Goal: Task Accomplishment & Management: Manage account settings

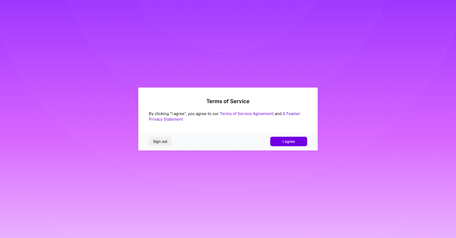
click at [280, 140] on button "I agree" at bounding box center [288, 141] width 37 height 10
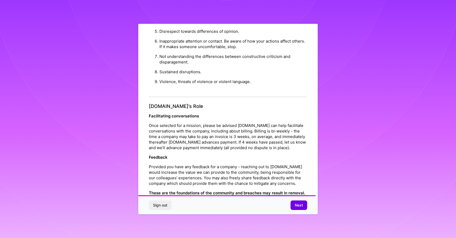
scroll to position [536, 0]
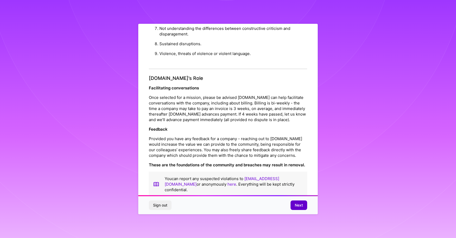
click at [295, 207] on span "Next" at bounding box center [299, 204] width 8 height 5
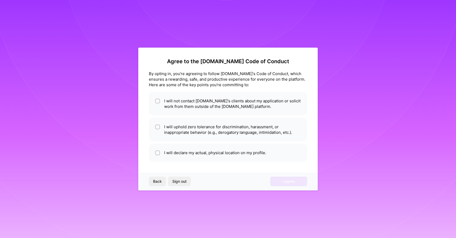
scroll to position [0, 0]
click at [159, 100] on input "checkbox" at bounding box center [158, 101] width 4 height 4
checkbox input "true"
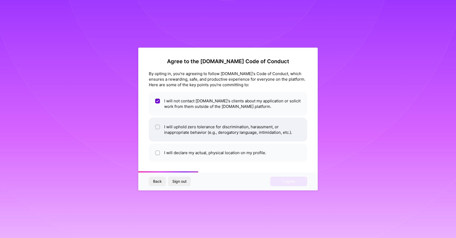
click at [174, 126] on li "I will uphold zero tolerance for discrimination, harassment, or inappropriate b…" at bounding box center [228, 129] width 158 height 24
checkbox input "true"
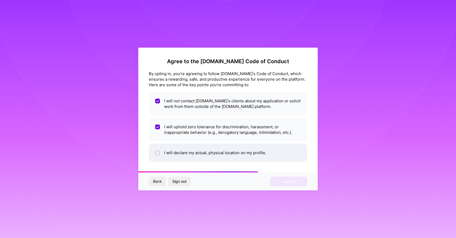
click at [203, 153] on li "I will declare my actual, physical location on my profile." at bounding box center [228, 152] width 158 height 18
checkbox input "true"
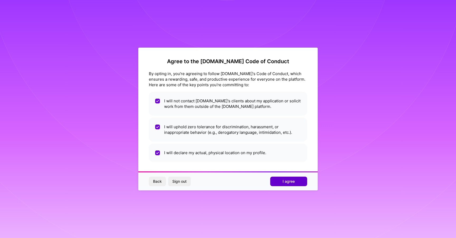
click at [277, 183] on button "I agree" at bounding box center [288, 181] width 37 height 10
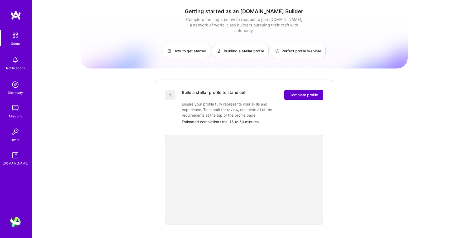
click at [305, 92] on span "Complete profile" at bounding box center [304, 94] width 29 height 5
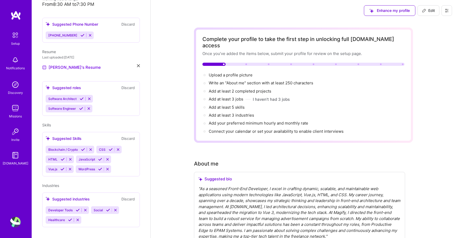
scroll to position [65, 0]
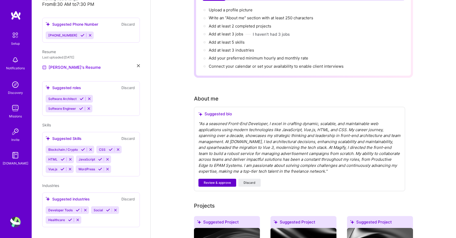
click at [202, 178] on button "Review & approve" at bounding box center [218, 182] width 38 height 8
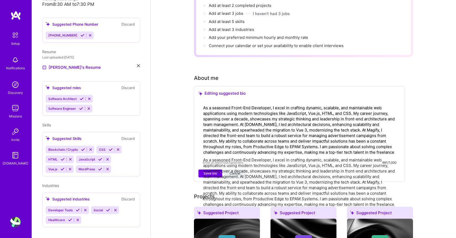
scroll to position [86, 0]
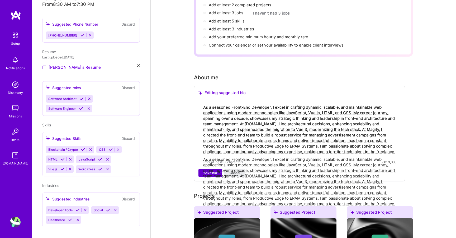
click at [208, 170] on span "Save bio" at bounding box center [210, 172] width 13 height 5
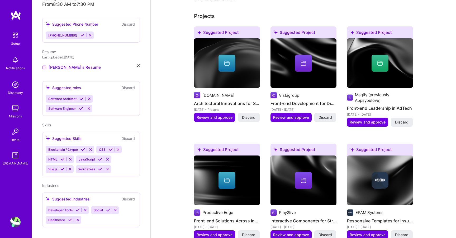
scroll to position [204, 0]
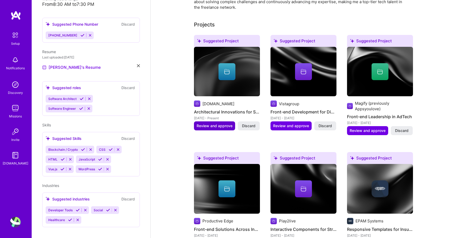
click at [202, 123] on span "Review and approve" at bounding box center [215, 125] width 36 height 5
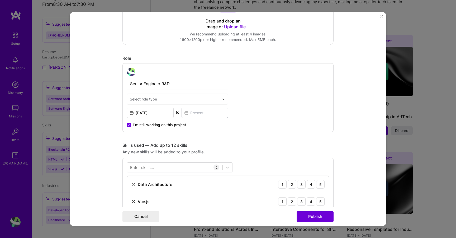
scroll to position [190, 0]
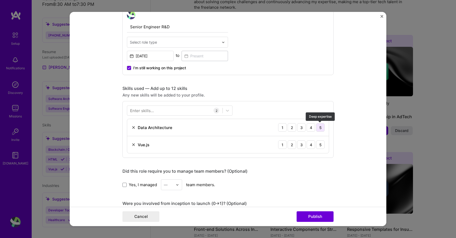
click at [319, 129] on div "5" at bounding box center [320, 127] width 8 height 8
click at [322, 144] on div "5" at bounding box center [320, 144] width 8 height 8
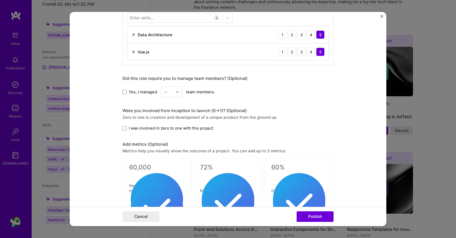
scroll to position [284, 0]
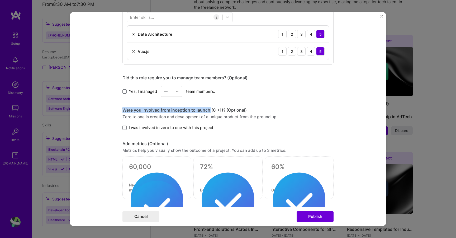
drag, startPoint x: 114, startPoint y: 109, endPoint x: 210, endPoint y: 111, distance: 96.1
click at [210, 111] on form "Editing suggested project This project is suggested based on your LinkedIn, res…" at bounding box center [228, 119] width 317 height 214
click at [0, 0] on img at bounding box center [0, 0] width 0 height 0
click at [0, 0] on div "Translate to RU" at bounding box center [0, 0] width 0 height 0
click at [98, 109] on form "Editing suggested project This project is suggested based on your LinkedIn, res…" at bounding box center [228, 119] width 317 height 214
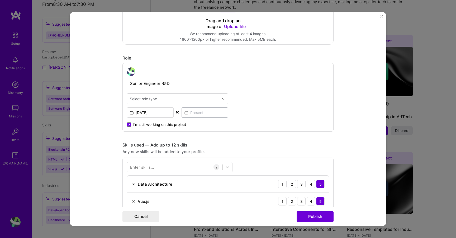
scroll to position [114, 0]
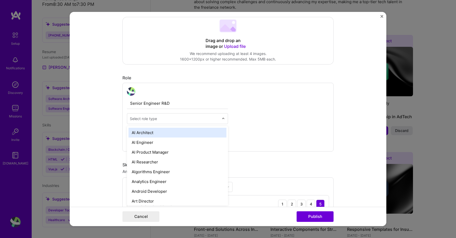
click at [138, 119] on div "Select role type" at bounding box center [143, 119] width 27 height 6
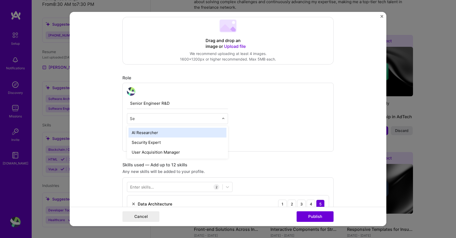
type input "S"
type input "Fro"
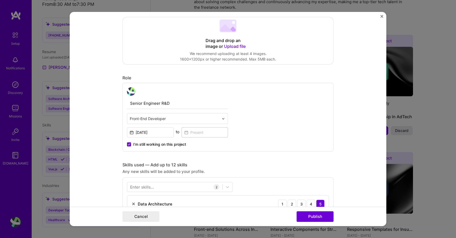
click at [114, 119] on form "Editing suggested project This project is suggested based on your LinkedIn, res…" at bounding box center [228, 119] width 317 height 214
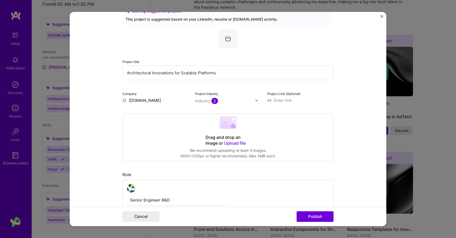
scroll to position [0, 0]
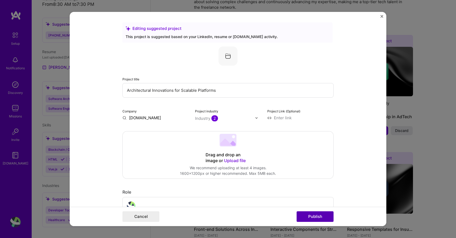
click at [317, 219] on button "Publish" at bounding box center [315, 216] width 37 height 11
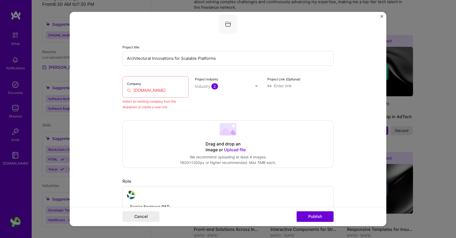
scroll to position [35, 0]
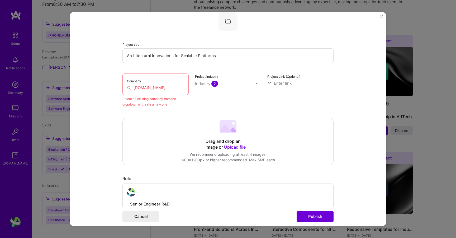
click at [158, 88] on input "[DOMAIN_NAME]" at bounding box center [155, 88] width 57 height 6
drag, startPoint x: 159, startPoint y: 89, endPoint x: 127, endPoint y: 86, distance: 32.3
click at [127, 86] on input "[DOMAIN_NAME]" at bounding box center [155, 88] width 57 height 6
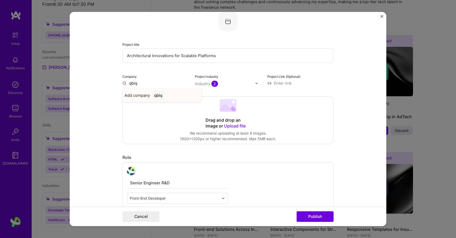
type input "qbiq"
click at [134, 97] on span "Add company" at bounding box center [137, 95] width 25 height 6
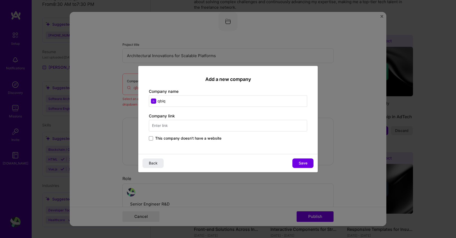
click at [170, 138] on span "This company doesn't have a website" at bounding box center [188, 137] width 66 height 5
click at [0, 0] on input "This company doesn't have a website" at bounding box center [0, 0] width 0 height 0
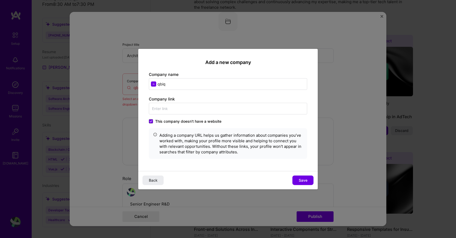
click at [181, 121] on span "This company doesn't have a website" at bounding box center [188, 120] width 66 height 5
click at [0, 0] on input "This company doesn't have a website" at bounding box center [0, 0] width 0 height 0
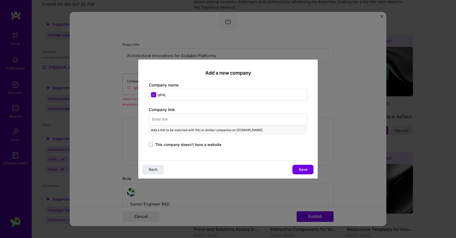
click at [176, 117] on input "text" at bounding box center [228, 119] width 158 height 12
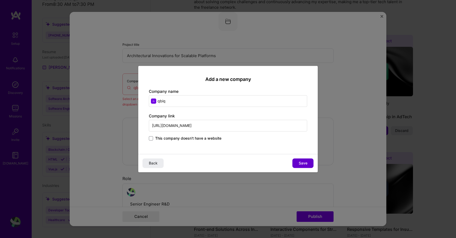
type input "[URL][DOMAIN_NAME]"
click at [309, 163] on button "Save" at bounding box center [302, 163] width 21 height 10
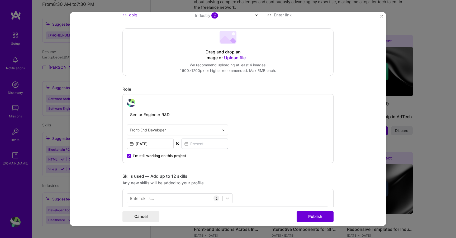
scroll to position [118, 0]
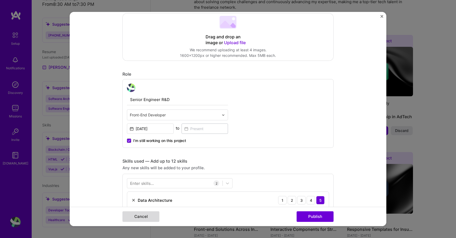
click at [146, 218] on button "Cancel" at bounding box center [140, 216] width 37 height 11
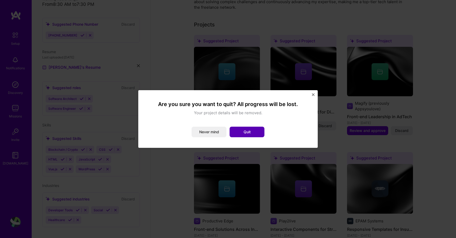
click at [239, 133] on button "Quit" at bounding box center [247, 131] width 35 height 11
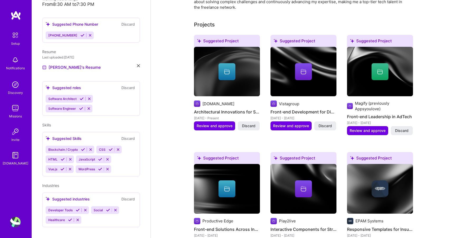
click at [16, 39] on img at bounding box center [15, 35] width 11 height 11
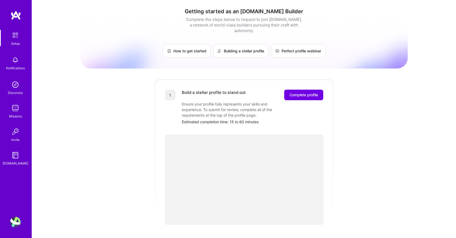
click at [17, 62] on img at bounding box center [15, 60] width 11 height 11
click at [16, 88] on img at bounding box center [15, 84] width 11 height 11
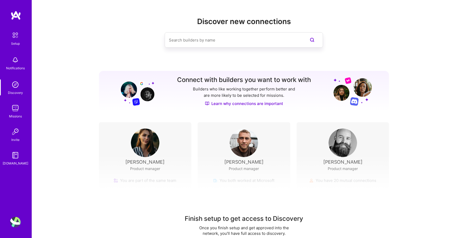
click at [17, 111] on img at bounding box center [15, 108] width 11 height 11
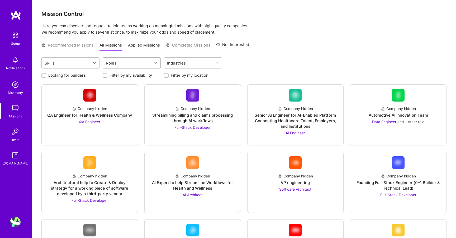
click at [115, 63] on div "Roles" at bounding box center [111, 63] width 13 height 8
type input "f"
type input "front"
click at [116, 77] on div "Front-End Developer" at bounding box center [132, 77] width 52 height 6
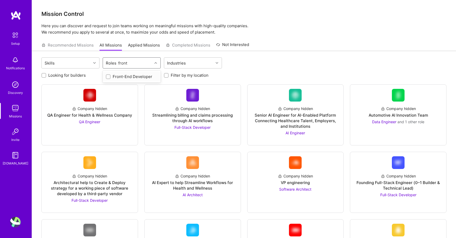
checkbox input "true"
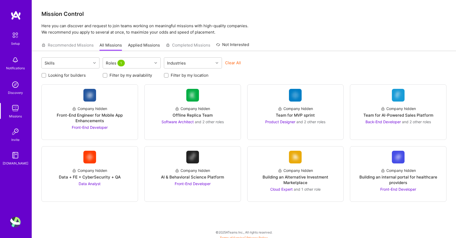
click at [275, 74] on div "Looking for builders Filter by my availability Filter by my location" at bounding box center [243, 74] width 405 height 8
click at [113, 113] on div "Front-End Engineer for Mobile App Enhancements" at bounding box center [90, 117] width 88 height 11
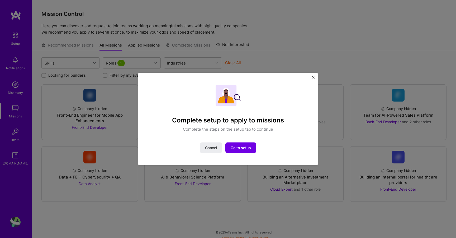
click at [314, 78] on img "Close" at bounding box center [313, 77] width 3 height 3
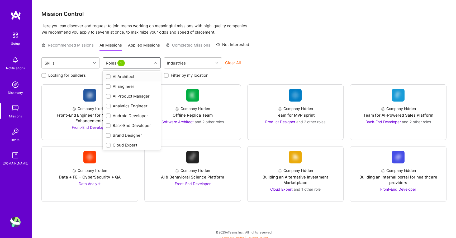
click at [154, 62] on icon at bounding box center [155, 63] width 3 height 3
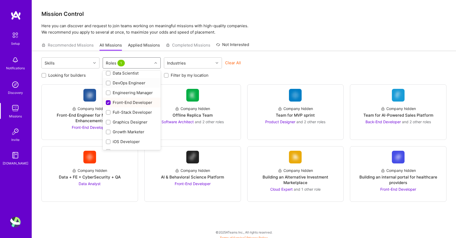
scroll to position [111, 0]
click at [109, 112] on input "checkbox" at bounding box center [109, 112] width 4 height 4
checkbox input "true"
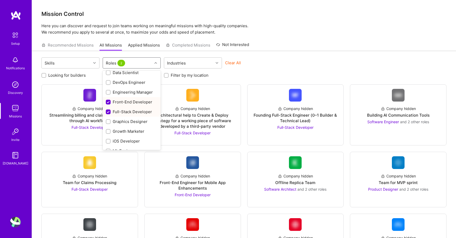
click at [109, 102] on input "checkbox" at bounding box center [108, 102] width 5 height 5
checkbox input "false"
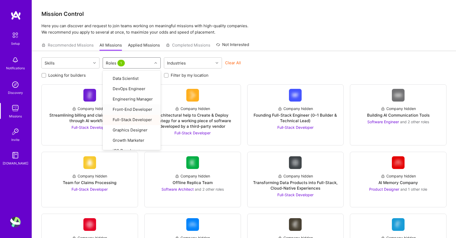
click at [302, 49] on div "Recommended Missions All Missions Applied Missions Completed Missions Not Inter…" at bounding box center [243, 44] width 405 height 11
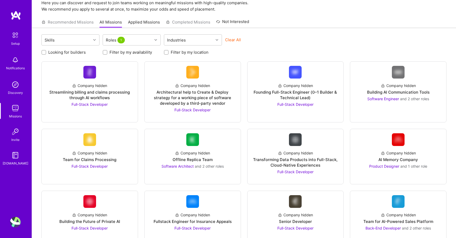
scroll to position [0, 0]
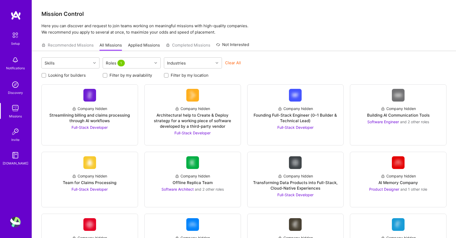
click at [12, 84] on img at bounding box center [15, 84] width 11 height 11
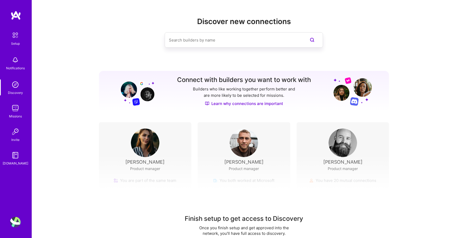
click at [17, 37] on img at bounding box center [15, 35] width 11 height 11
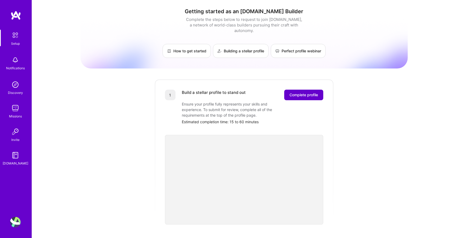
click at [295, 89] on button "Complete profile" at bounding box center [303, 94] width 39 height 11
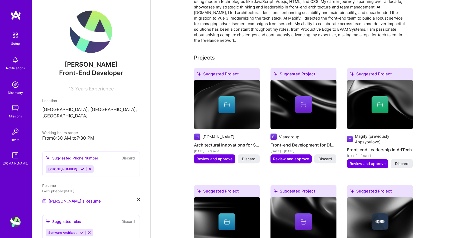
scroll to position [172, 0]
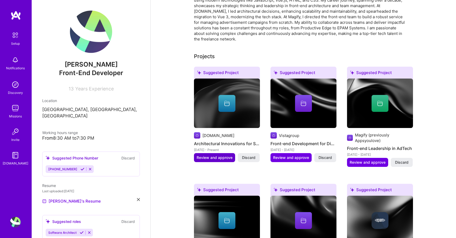
click at [207, 155] on span "Review and approve" at bounding box center [215, 157] width 36 height 5
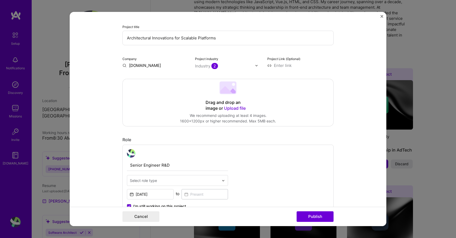
scroll to position [84, 0]
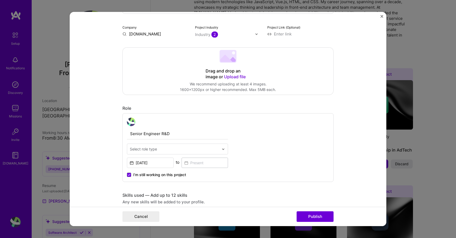
click at [244, 36] on input "text" at bounding box center [225, 35] width 60 height 6
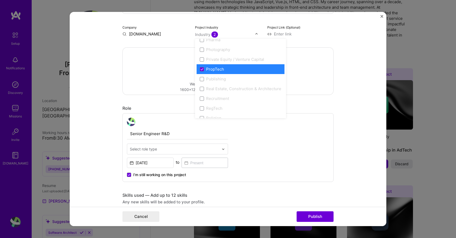
scroll to position [945, 0]
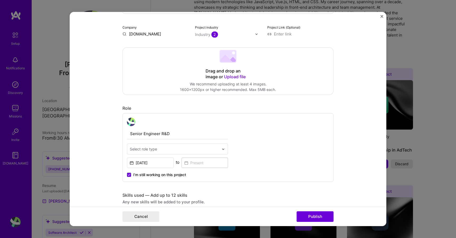
click at [101, 90] on form "Editing suggested project This project is suggested based on your LinkedIn, res…" at bounding box center [228, 119] width 317 height 214
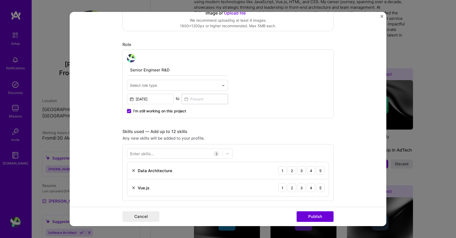
scroll to position [172, 0]
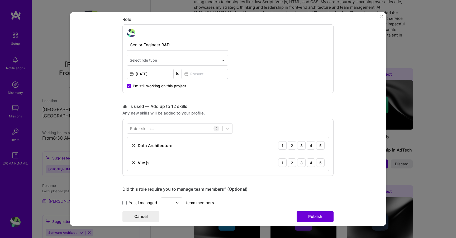
click at [163, 58] on input "text" at bounding box center [174, 60] width 89 height 6
type input "fron"
click at [170, 71] on div "Front-End Developer" at bounding box center [178, 74] width 98 height 10
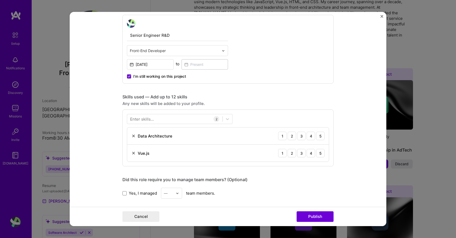
drag, startPoint x: 321, startPoint y: 154, endPoint x: 321, endPoint y: 148, distance: 6.1
click at [321, 154] on div "5" at bounding box center [320, 153] width 8 height 8
click at [321, 138] on div "5" at bounding box center [320, 135] width 8 height 8
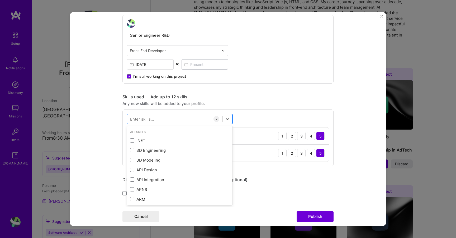
click at [191, 118] on div at bounding box center [174, 119] width 95 height 9
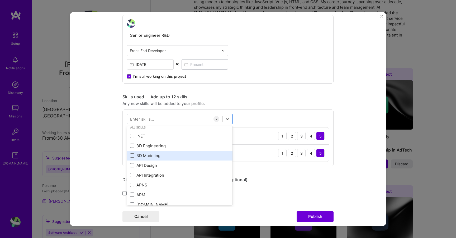
scroll to position [6, 0]
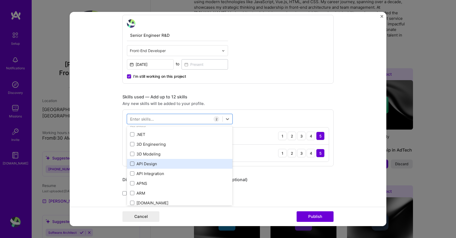
click at [132, 164] on span at bounding box center [132, 163] width 4 height 4
click at [0, 0] on input "checkbox" at bounding box center [0, 0] width 0 height 0
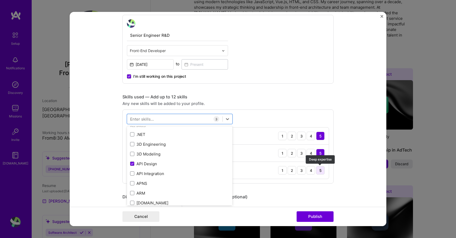
click at [322, 171] on div "5" at bounding box center [320, 170] width 8 height 8
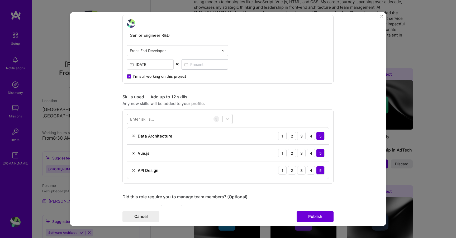
click at [173, 119] on div at bounding box center [174, 119] width 95 height 9
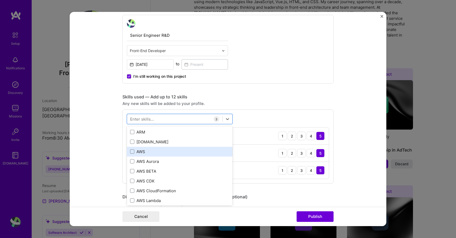
scroll to position [71, 0]
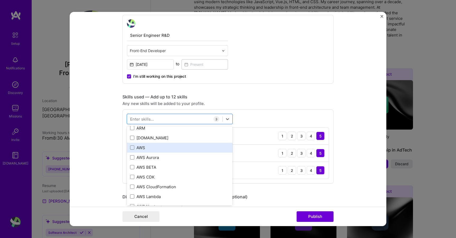
click at [147, 149] on div "AWS" at bounding box center [179, 148] width 99 height 6
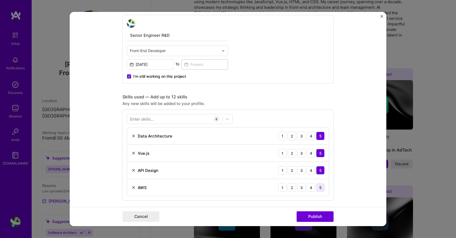
click at [321, 187] on div "5" at bounding box center [320, 187] width 8 height 8
click at [177, 117] on div at bounding box center [174, 119] width 95 height 9
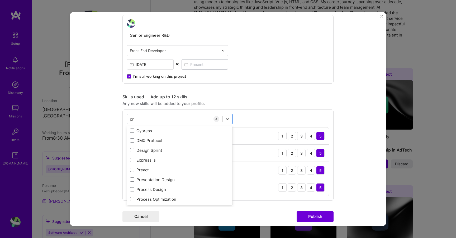
scroll to position [0, 0]
type input "p"
click at [111, 145] on form "Editing suggested project This project is suggested based on your LinkedIn, res…" at bounding box center [228, 119] width 317 height 214
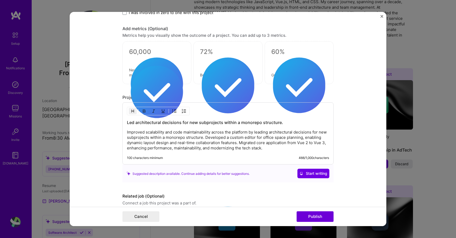
scroll to position [439, 0]
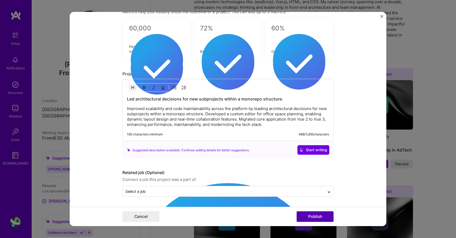
click at [308, 218] on button "Publish" at bounding box center [315, 216] width 37 height 11
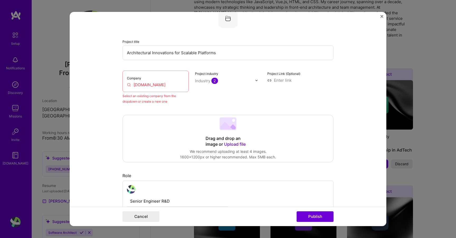
scroll to position [35, 0]
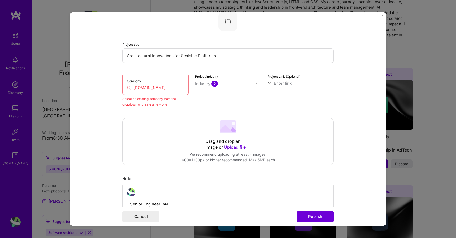
drag, startPoint x: 159, startPoint y: 88, endPoint x: 121, endPoint y: 85, distance: 38.1
click at [121, 85] on form "Editing suggested project This project is suggested based on your LinkedIn, res…" at bounding box center [228, 119] width 317 height 214
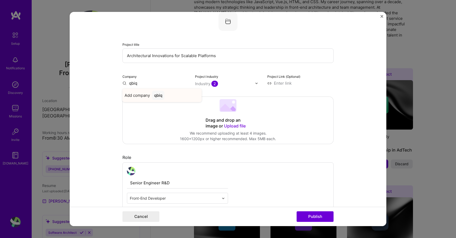
type input "qbiq"
click at [130, 96] on span "Add company" at bounding box center [137, 95] width 25 height 6
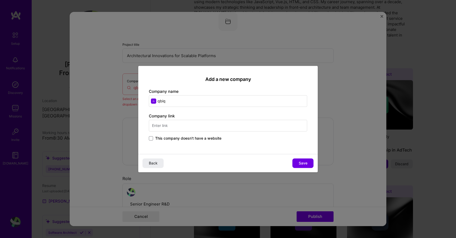
click at [169, 125] on input "text" at bounding box center [228, 126] width 158 height 12
type input "[URL][DOMAIN_NAME]"
click at [301, 164] on span "Save" at bounding box center [303, 162] width 9 height 5
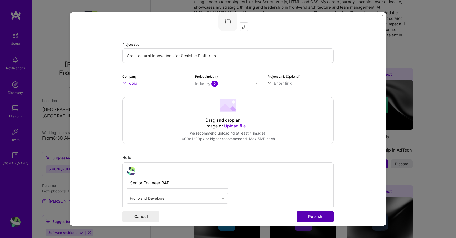
click at [314, 219] on button "Publish" at bounding box center [315, 216] width 37 height 11
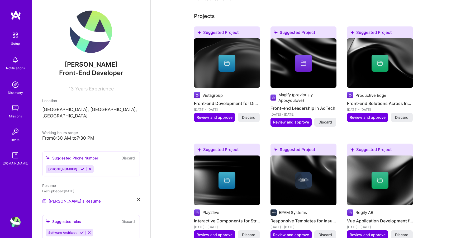
scroll to position [212, 0]
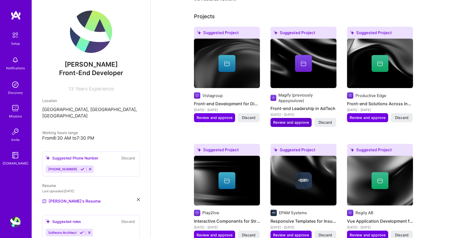
click at [295, 120] on span "Review and approve" at bounding box center [291, 122] width 36 height 5
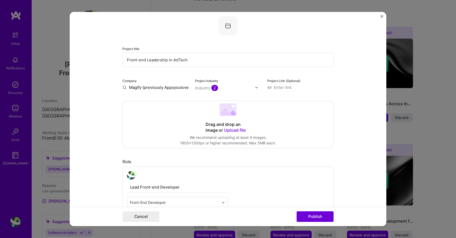
scroll to position [35, 0]
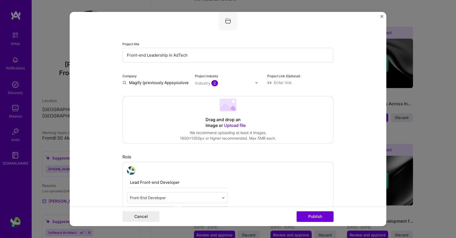
click at [147, 83] on input "Magify (previously Appsyoulove)" at bounding box center [155, 83] width 66 height 6
click at [107, 96] on form "Editing suggested project This project is suggested based on your LinkedIn, res…" at bounding box center [228, 119] width 317 height 214
click at [130, 82] on input "Magify (previously Appsyoulove)" at bounding box center [155, 83] width 66 height 6
type input "Magify"
click at [138, 97] on span "Add company" at bounding box center [137, 95] width 25 height 6
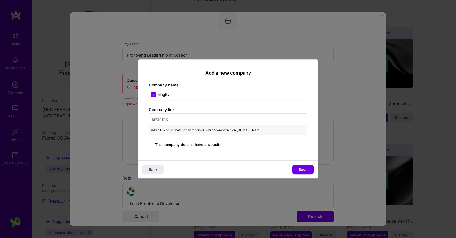
click at [159, 121] on input "text" at bounding box center [228, 119] width 158 height 12
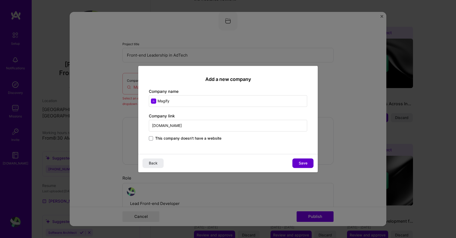
type input "[DOMAIN_NAME]"
click at [301, 165] on span "Save" at bounding box center [303, 162] width 9 height 5
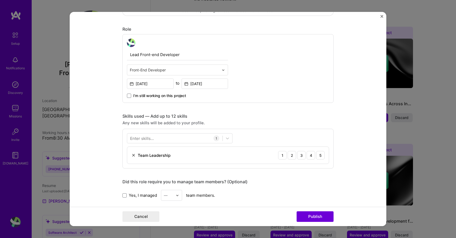
scroll to position [163, 0]
click at [182, 138] on div at bounding box center [174, 138] width 95 height 9
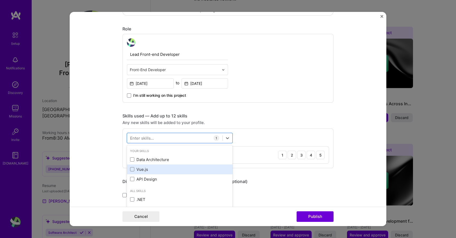
click at [135, 168] on div "Vue.js" at bounding box center [179, 169] width 99 height 6
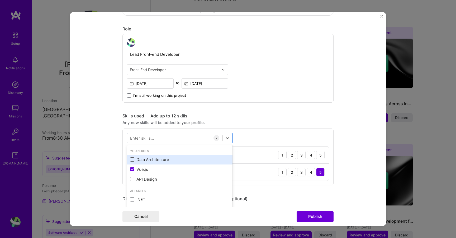
click at [133, 160] on span at bounding box center [132, 159] width 4 height 4
click at [0, 0] on input "checkbox" at bounding box center [0, 0] width 0 height 0
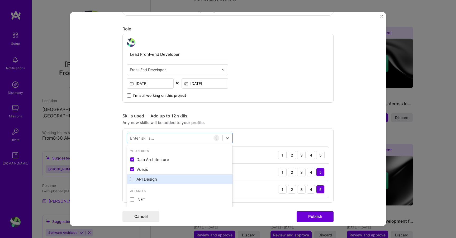
click at [133, 179] on span at bounding box center [132, 179] width 4 height 4
click at [0, 0] on input "checkbox" at bounding box center [0, 0] width 0 height 0
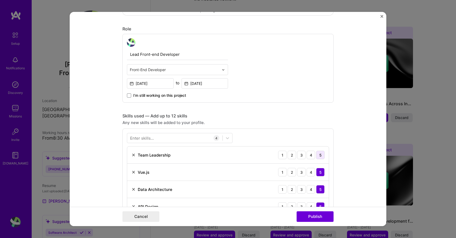
click at [321, 157] on div "5" at bounding box center [320, 154] width 8 height 8
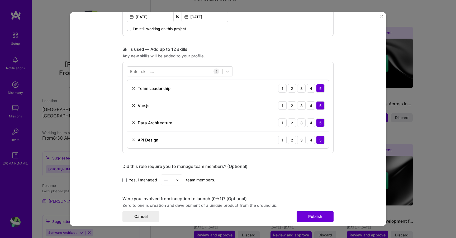
scroll to position [230, 0]
click at [153, 72] on div "Enter skills..." at bounding box center [142, 71] width 24 height 6
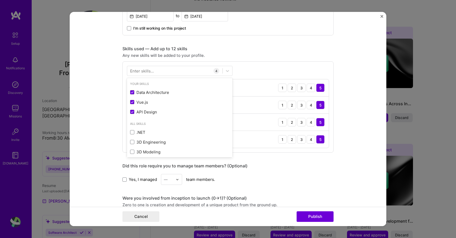
click at [153, 72] on div "Enter skills..." at bounding box center [142, 71] width 24 height 6
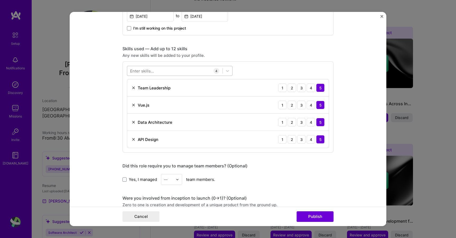
click at [174, 70] on div at bounding box center [174, 71] width 95 height 9
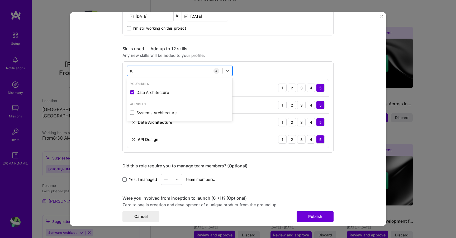
type input "t"
type input "m"
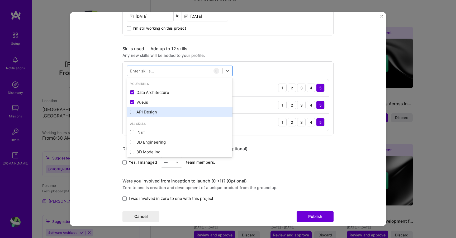
click at [138, 111] on div "API Design" at bounding box center [179, 112] width 99 height 6
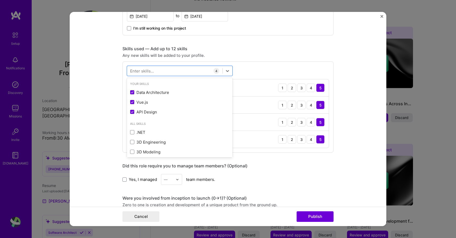
click at [105, 113] on form "Editing suggested project This project is suggested based on your LinkedIn, res…" at bounding box center [228, 119] width 317 height 214
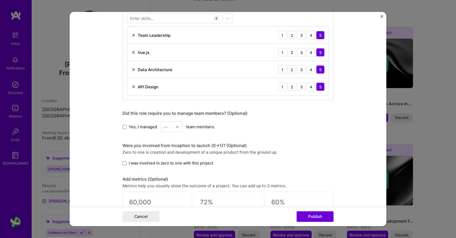
scroll to position [284, 0]
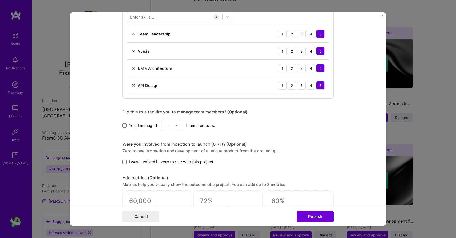
drag, startPoint x: 136, startPoint y: 125, endPoint x: 140, endPoint y: 126, distance: 4.3
click at [136, 125] on span "Yes, I managed" at bounding box center [143, 125] width 28 height 6
click at [0, 0] on input "Yes, I managed" at bounding box center [0, 0] width 0 height 0
click at [180, 127] on div at bounding box center [179, 125] width 6 height 10
click at [169, 156] on div "3" at bounding box center [172, 159] width 18 height 10
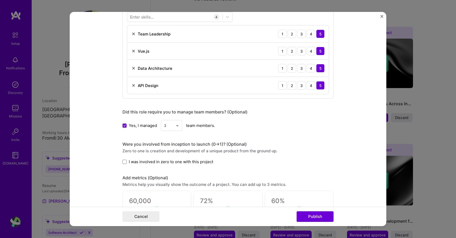
click at [110, 129] on form "Editing suggested project This project is suggested based on your LinkedIn, res…" at bounding box center [228, 119] width 317 height 214
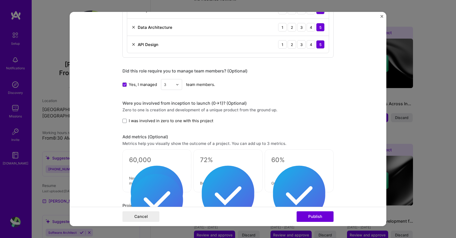
scroll to position [326, 0]
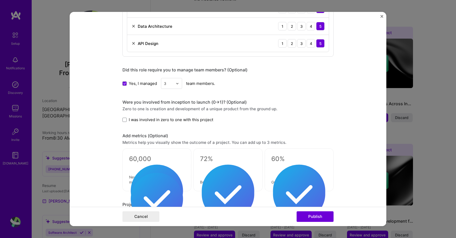
click at [141, 122] on span "I was involved in zero to one with this project" at bounding box center [171, 120] width 84 height 6
click at [0, 0] on input "I was involved in zero to one with this project" at bounding box center [0, 0] width 0 height 0
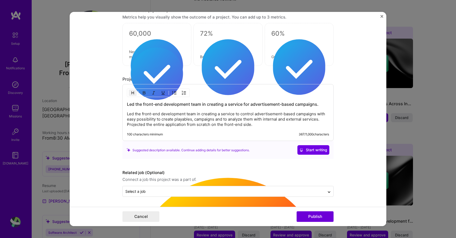
scroll to position [451, 0]
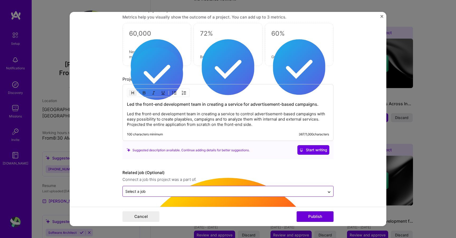
click at [288, 191] on input "text" at bounding box center [223, 191] width 197 height 6
click at [279, 201] on form "Editing suggested project This project is suggested based on your LinkedIn, res…" at bounding box center [228, 119] width 317 height 214
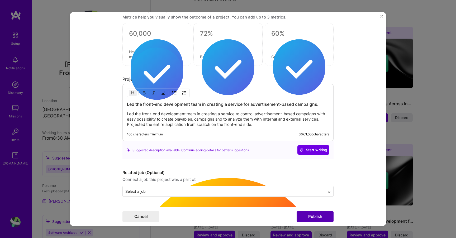
click at [310, 214] on button "Publish" at bounding box center [315, 216] width 37 height 11
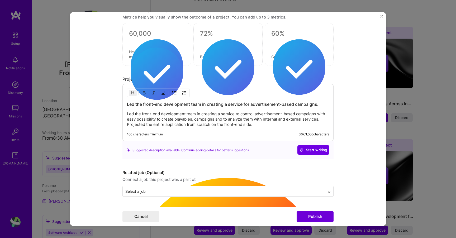
scroll to position [427, 0]
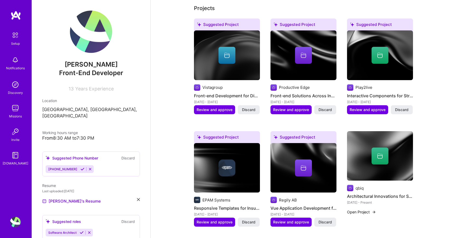
click at [81, 167] on icon at bounding box center [83, 169] width 4 height 4
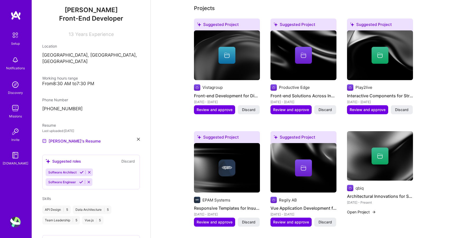
scroll to position [54, 0]
click at [113, 169] on div "Software Architect Software Engineer" at bounding box center [91, 177] width 91 height 17
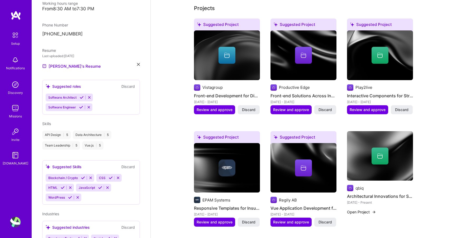
scroll to position [128, 0]
click at [92, 176] on icon at bounding box center [91, 178] width 4 height 4
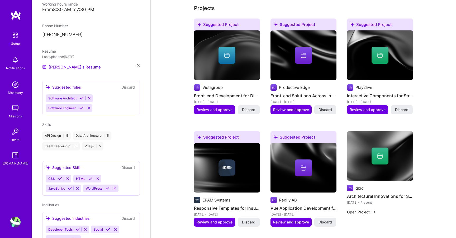
click at [127, 164] on button "Discard" at bounding box center [128, 167] width 17 height 6
click at [128, 84] on button "Discard" at bounding box center [128, 87] width 17 height 6
click at [80, 106] on icon at bounding box center [81, 108] width 4 height 4
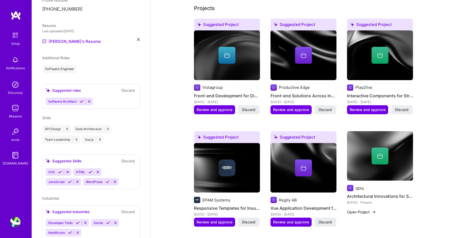
scroll to position [167, 0]
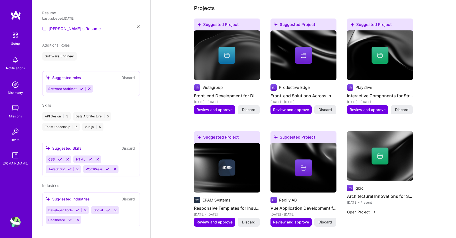
click at [60, 157] on icon at bounding box center [60, 159] width 4 height 4
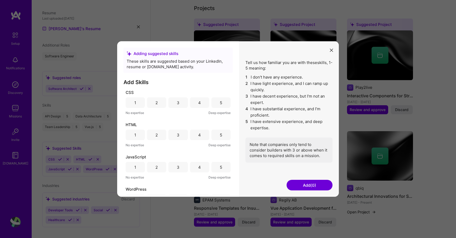
drag, startPoint x: 214, startPoint y: 106, endPoint x: 217, endPoint y: 129, distance: 23.4
click at [214, 106] on div "5" at bounding box center [220, 102] width 19 height 11
click at [220, 137] on div "5" at bounding box center [221, 135] width 2 height 6
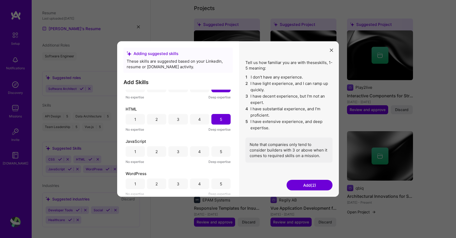
click at [220, 149] on div "5" at bounding box center [220, 151] width 19 height 11
click at [195, 183] on div "4" at bounding box center [199, 183] width 19 height 11
drag, startPoint x: 178, startPoint y: 186, endPoint x: 211, endPoint y: 186, distance: 32.5
click at [179, 186] on div "3" at bounding box center [177, 183] width 19 height 11
click at [314, 186] on button "Add (4)" at bounding box center [310, 185] width 46 height 11
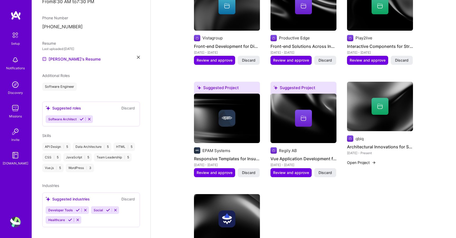
scroll to position [254, 0]
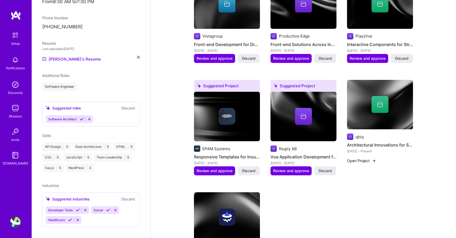
click at [81, 117] on icon at bounding box center [82, 119] width 4 height 4
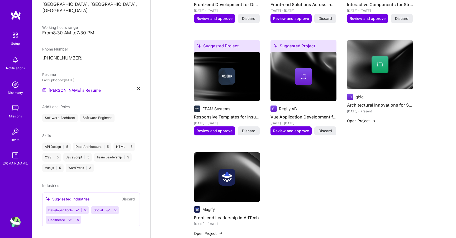
scroll to position [297, 0]
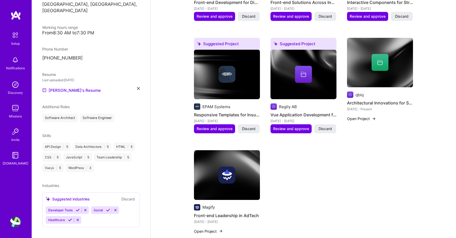
click at [79, 208] on icon at bounding box center [78, 210] width 4 height 4
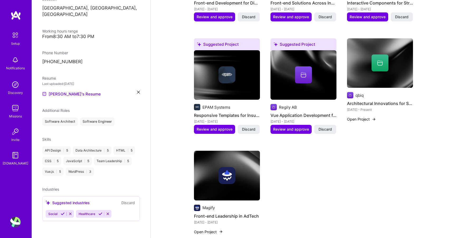
scroll to position [95, 0]
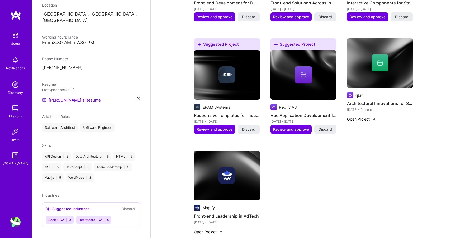
click at [63, 218] on icon at bounding box center [63, 220] width 4 height 4
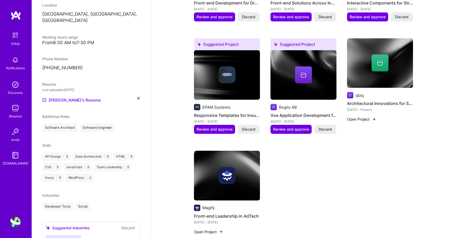
click at [70, 237] on icon at bounding box center [70, 239] width 4 height 4
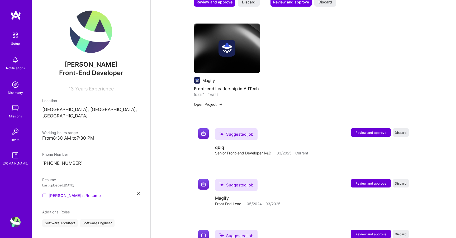
scroll to position [402, 0]
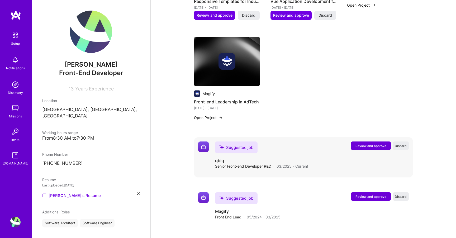
click at [359, 143] on span "Review and approve" at bounding box center [371, 145] width 31 height 4
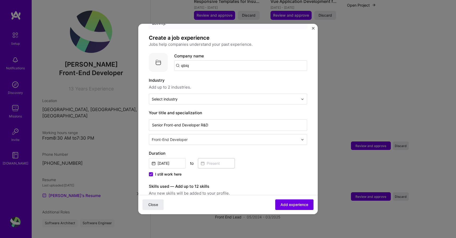
scroll to position [32, 0]
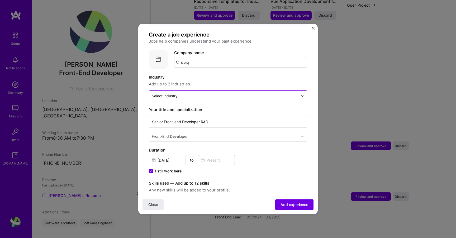
click at [223, 93] on input "text" at bounding box center [225, 96] width 147 height 6
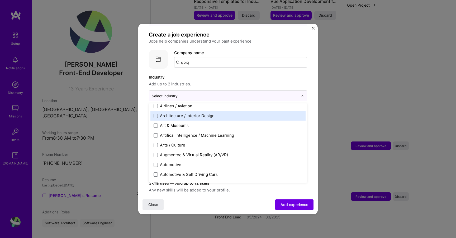
scroll to position [62, 0]
click at [209, 111] on div "Architecture / Interior Design" at bounding box center [227, 116] width 155 height 10
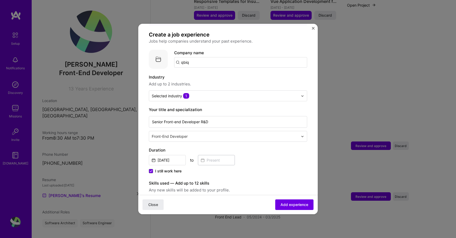
click at [139, 81] on form "Adding suggested job This job is suggested based on your LinkedIn, resume or [D…" at bounding box center [228, 190] width 180 height 377
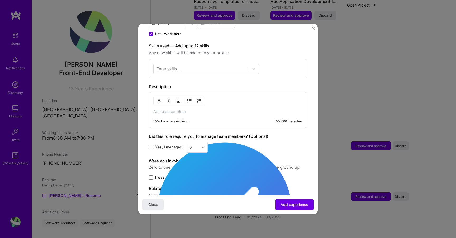
scroll to position [192, 0]
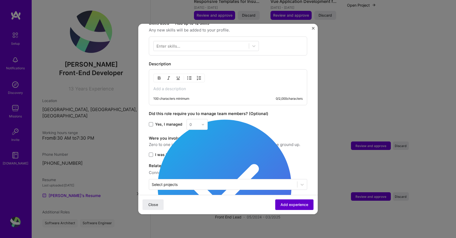
click at [290, 206] on span "Add experience" at bounding box center [295, 204] width 28 height 5
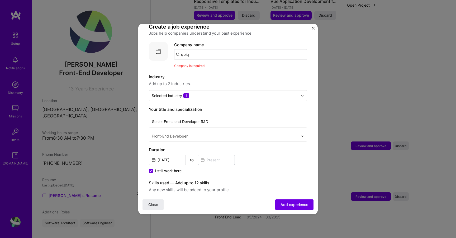
scroll to position [36, 0]
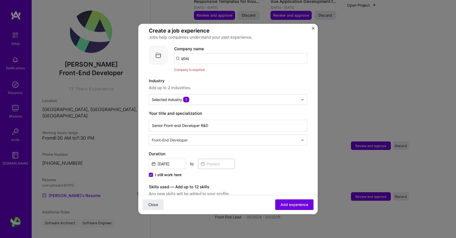
click at [313, 27] on img "Close" at bounding box center [313, 28] width 3 height 3
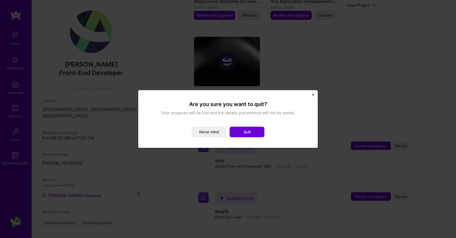
click at [242, 130] on button "Quit" at bounding box center [247, 131] width 35 height 11
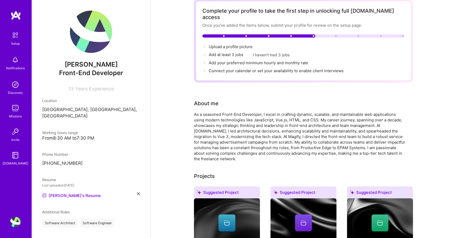
scroll to position [0, 0]
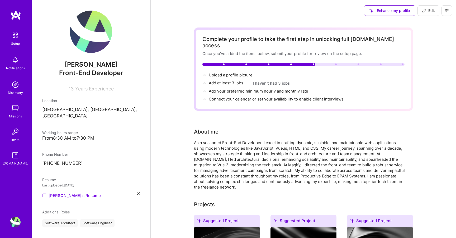
click at [13, 45] on div "Setup" at bounding box center [15, 44] width 9 height 6
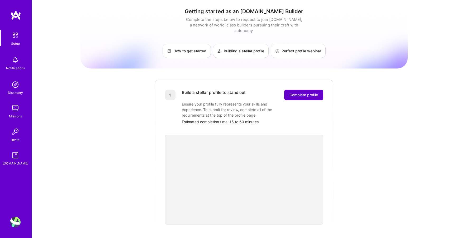
click at [308, 92] on span "Complete profile" at bounding box center [304, 94] width 29 height 5
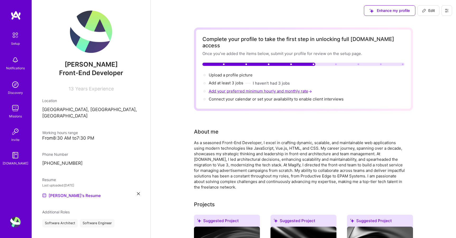
click at [233, 88] on span "Add your preferred minimum hourly and monthly rate →" at bounding box center [261, 90] width 104 height 5
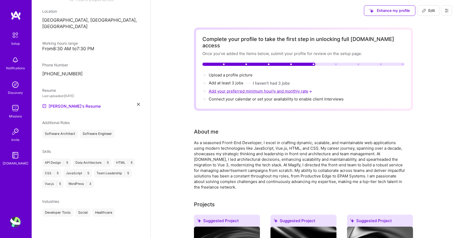
select select "PL"
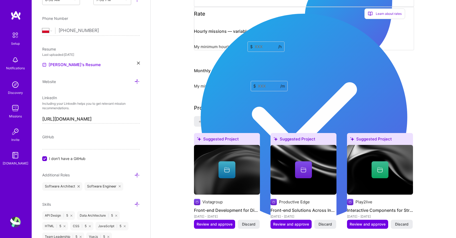
scroll to position [338, 0]
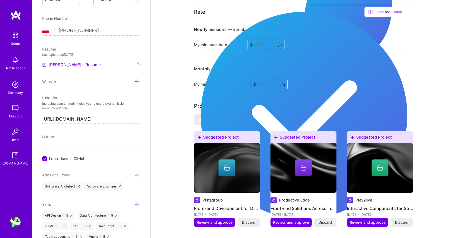
click at [264, 40] on input at bounding box center [266, 45] width 37 height 10
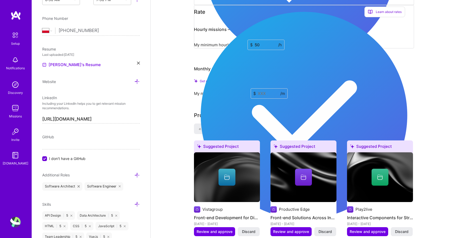
drag, startPoint x: 263, startPoint y: 39, endPoint x: 254, endPoint y: 36, distance: 9.6
click at [254, 40] on input "50" at bounding box center [266, 45] width 37 height 10
type input "60"
click at [186, 46] on div "Complete your profile to take the first step in unlocking full [DOMAIN_NAME] ac…" at bounding box center [303, 218] width 305 height 1071
click at [271, 88] on input at bounding box center [269, 93] width 37 height 10
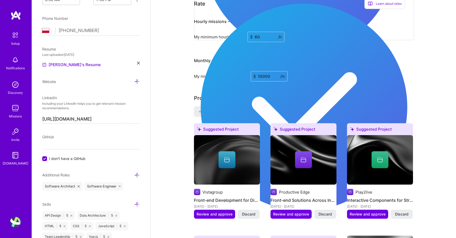
type input "10000"
click at [183, 83] on div "Complete your profile to take the first step in unlocking full [DOMAIN_NAME] ac…" at bounding box center [303, 210] width 305 height 1054
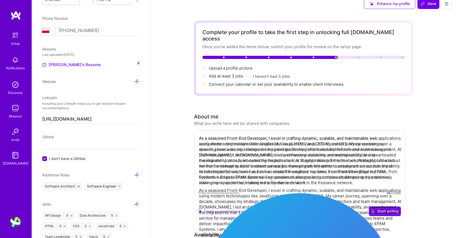
scroll to position [0, 0]
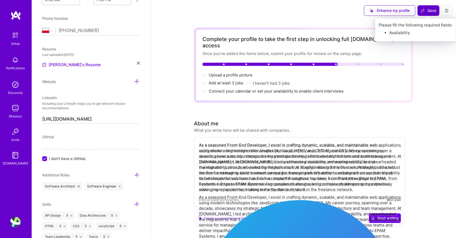
click at [419, 8] on button "Save" at bounding box center [429, 10] width 22 height 11
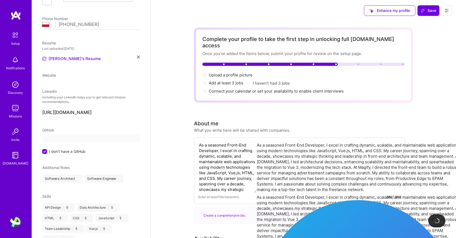
scroll to position [83, 0]
